Goal: Find specific page/section: Find specific page/section

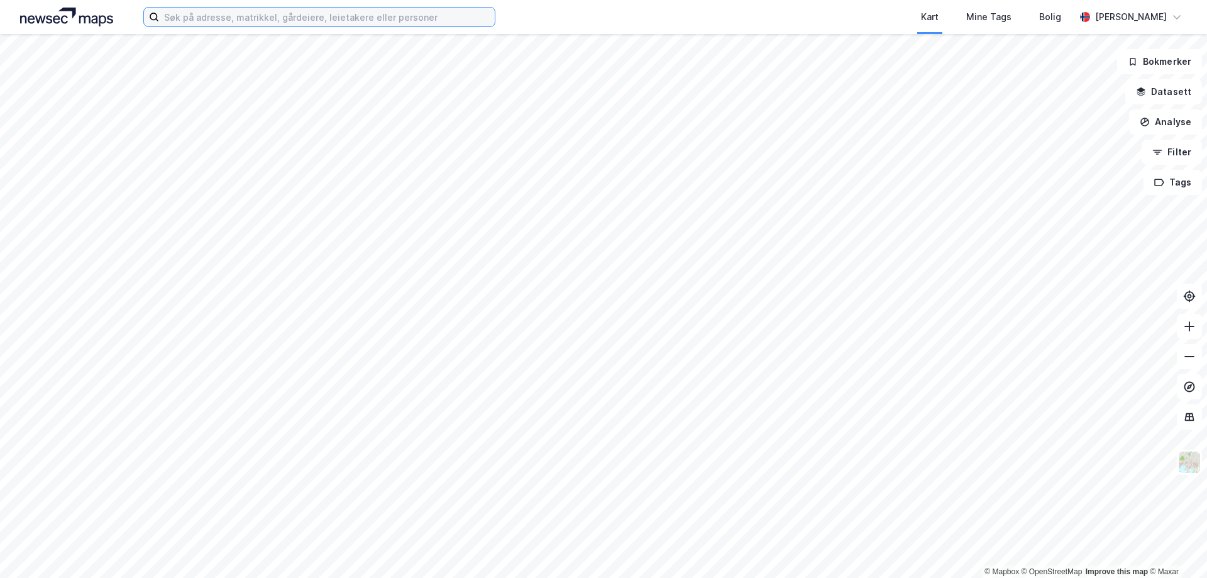
click at [290, 25] on input at bounding box center [327, 17] width 336 height 19
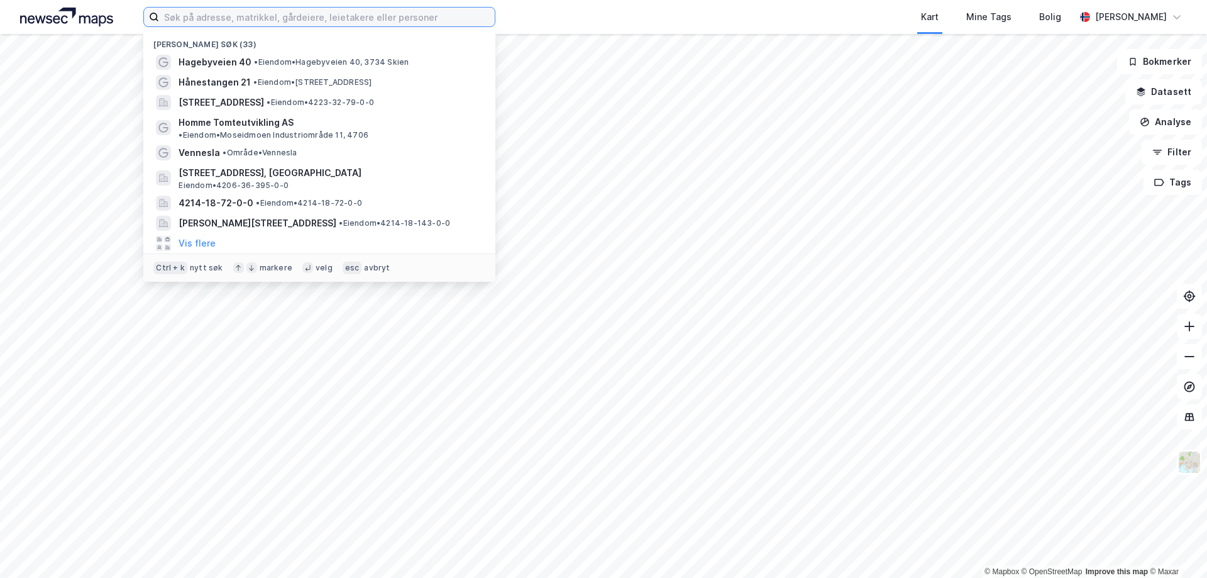
click at [326, 19] on input at bounding box center [327, 17] width 336 height 19
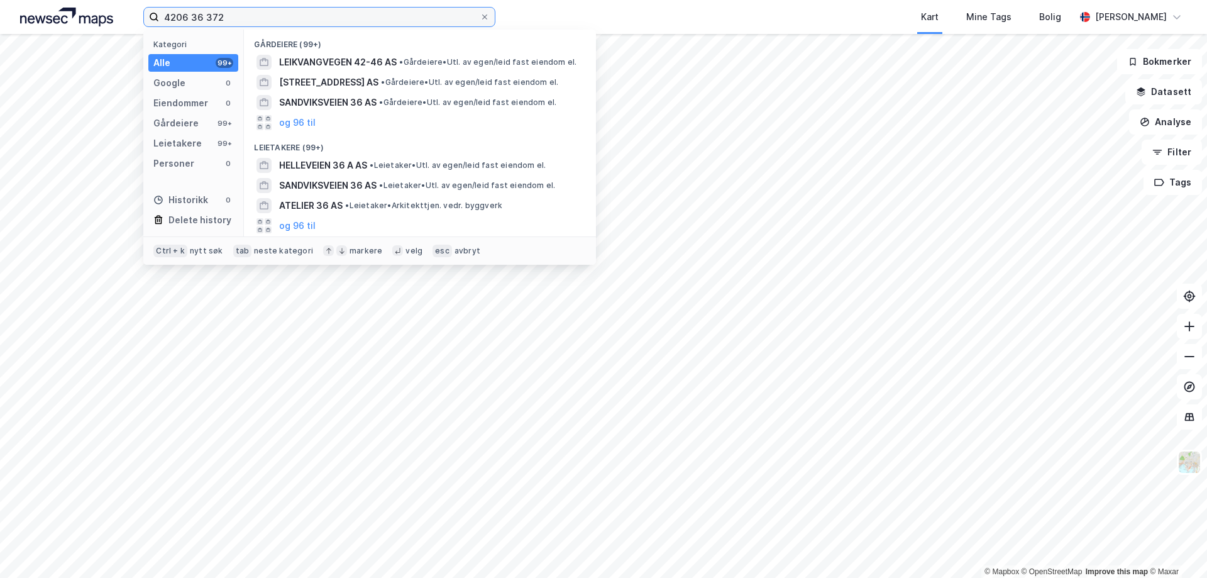
click at [202, 16] on input "4206 36 372" at bounding box center [319, 17] width 321 height 19
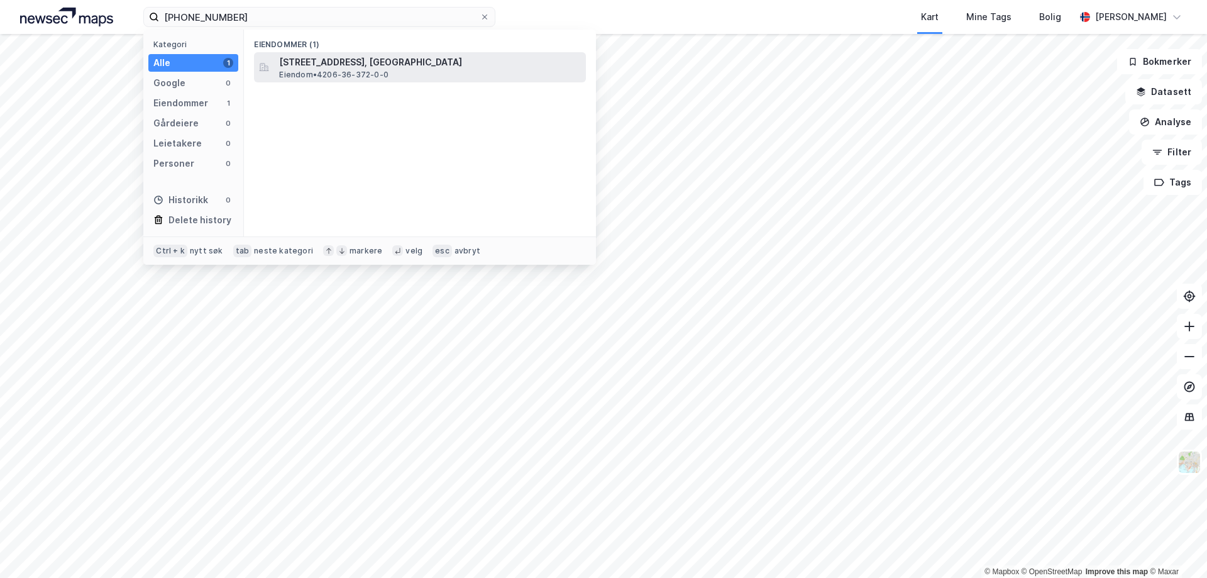
click at [393, 65] on span "[STREET_ADDRESS], [GEOGRAPHIC_DATA]" at bounding box center [430, 62] width 302 height 15
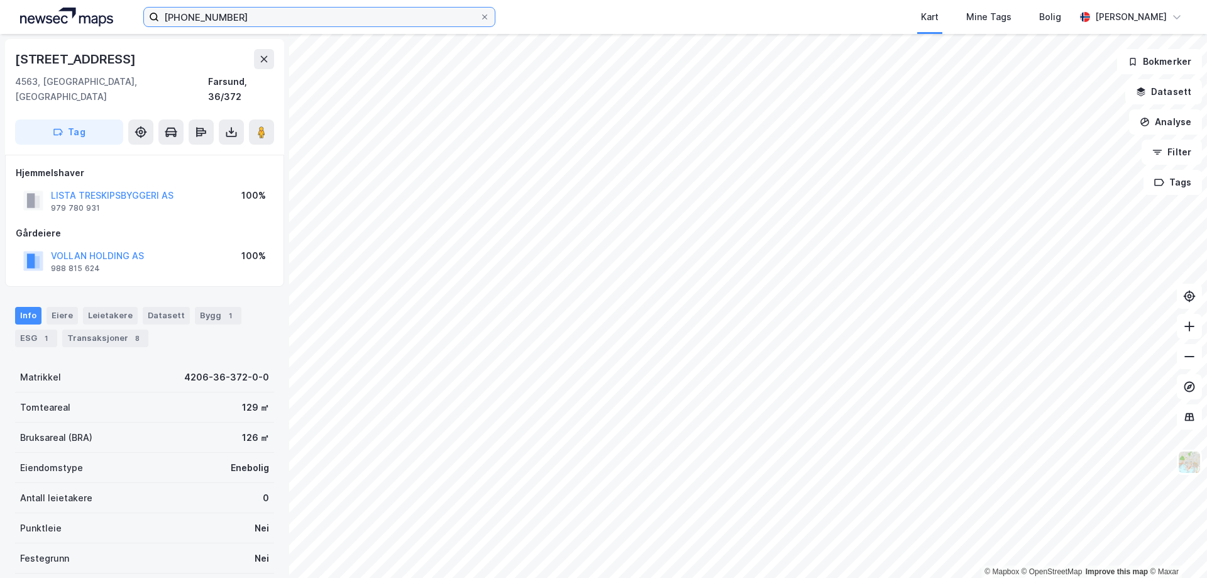
click at [253, 21] on input "[PHONE_NUMBER]" at bounding box center [319, 17] width 321 height 19
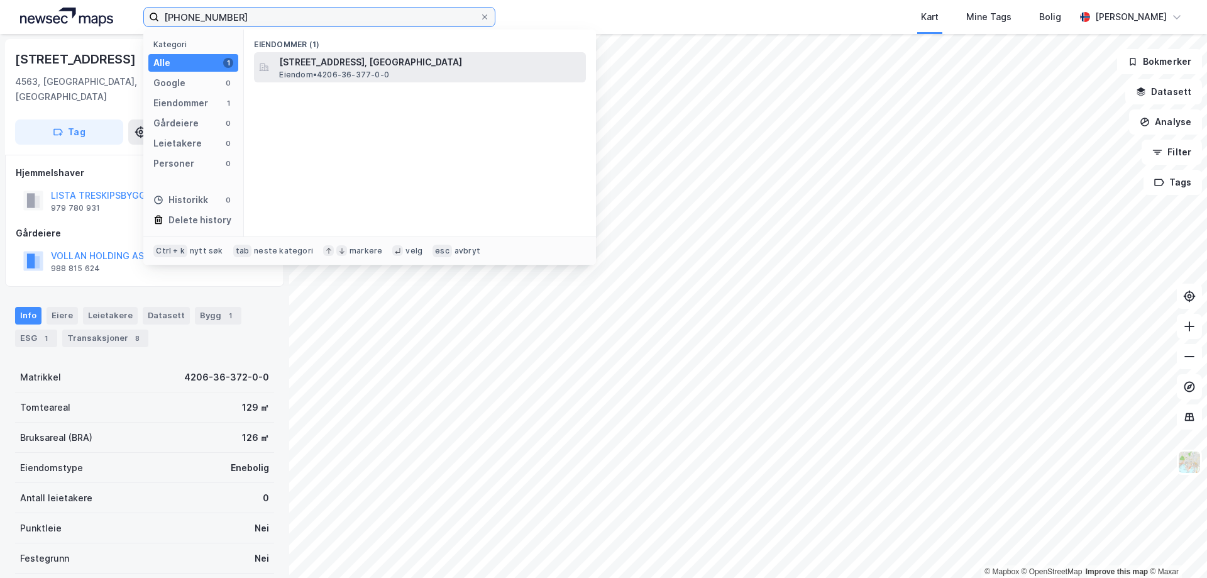
type input "[PHONE_NUMBER]"
click at [399, 70] on div "[STREET_ADDRESS], FARSUND Eiendom • 4206-36-377-0-0" at bounding box center [431, 67] width 304 height 25
